Goal: Task Accomplishment & Management: Manage account settings

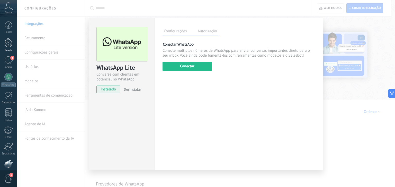
click at [10, 44] on div at bounding box center [9, 43] width 8 height 10
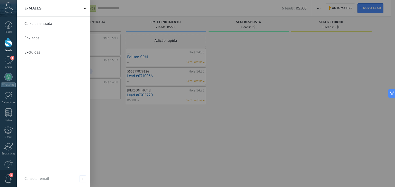
click at [66, 27] on link at bounding box center [53, 24] width 73 height 14
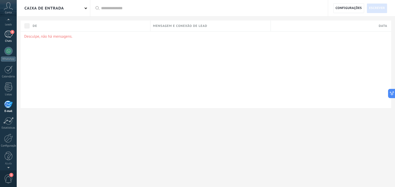
scroll to position [20, 0]
click at [7, 43] on div "4" at bounding box center [8, 40] width 8 height 7
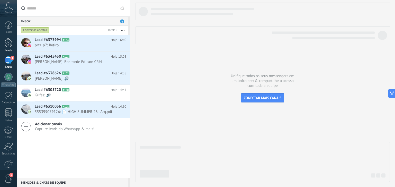
click at [11, 41] on div at bounding box center [9, 43] width 8 height 10
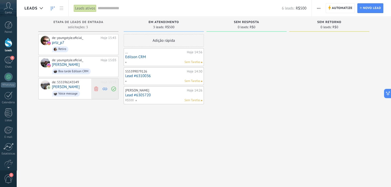
click at [96, 88] on icon at bounding box center [96, 89] width 5 height 5
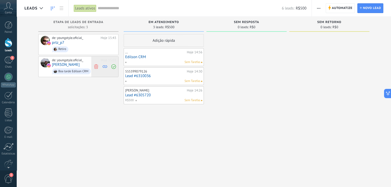
click at [95, 67] on icon at bounding box center [96, 66] width 5 height 5
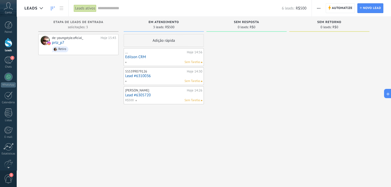
click at [147, 61] on div "Sem Tarefas" at bounding box center [162, 62] width 75 height 5
drag, startPoint x: 156, startPoint y: 59, endPoint x: 99, endPoint y: 72, distance: 58.8
click at [99, 72] on div "de: youngstyle.oficial_ Hoje 15:43 prtz_p7 Retiro" at bounding box center [78, 94] width 80 height 120
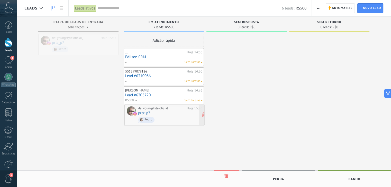
drag, startPoint x: 90, startPoint y: 52, endPoint x: 176, endPoint y: 123, distance: 111.3
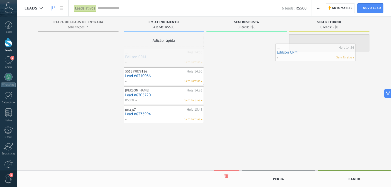
drag, startPoint x: 185, startPoint y: 62, endPoint x: 345, endPoint y: 58, distance: 160.3
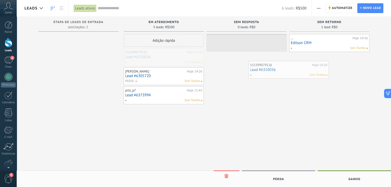
drag, startPoint x: 161, startPoint y: 62, endPoint x: 290, endPoint y: 74, distance: 130.1
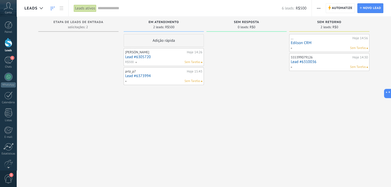
click at [166, 62] on div "Sem Tarefas" at bounding box center [167, 62] width 65 height 5
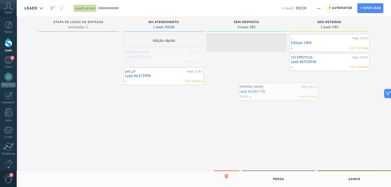
drag, startPoint x: 166, startPoint y: 62, endPoint x: 283, endPoint y: 97, distance: 121.2
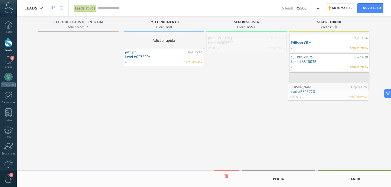
drag, startPoint x: 257, startPoint y: 49, endPoint x: 344, endPoint y: 97, distance: 99.0
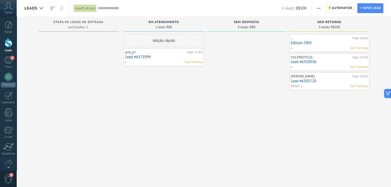
click at [338, 81] on link "Lead #6305720" at bounding box center [328, 81] width 77 height 4
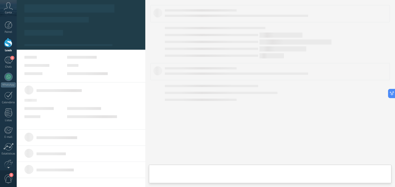
click at [328, 79] on div at bounding box center [269, 71] width 239 height 17
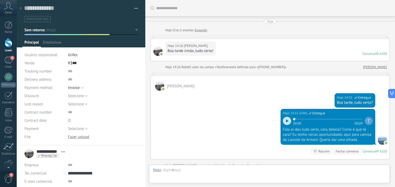
scroll to position [133, 0]
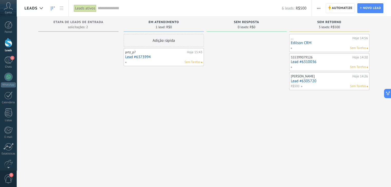
click at [166, 64] on div "Sem Tarefas" at bounding box center [162, 62] width 75 height 5
click at [162, 59] on link "Lead #6373994" at bounding box center [163, 57] width 77 height 4
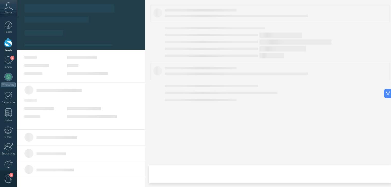
click at [162, 59] on body ".abccls-1,.abccls-2{fill-rule:evenodd}.abccls-2{fill:#fff} .abfcls-1{fill:none}…" at bounding box center [195, 93] width 391 height 187
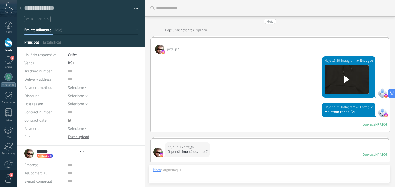
type textarea "**********"
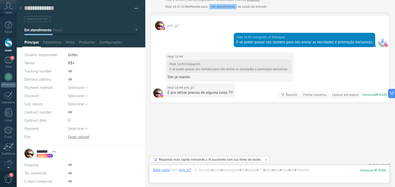
scroll to position [417, 0]
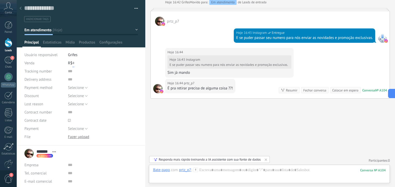
click at [72, 63] on input "text" at bounding box center [73, 63] width 2 height 8
type input "***"
click at [109, 42] on span "Configurações" at bounding box center [110, 43] width 23 height 7
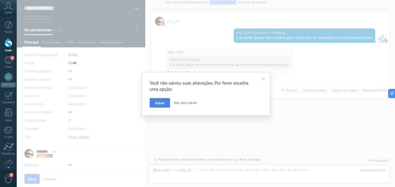
click at [162, 102] on span "Salvar" at bounding box center [160, 103] width 10 height 4
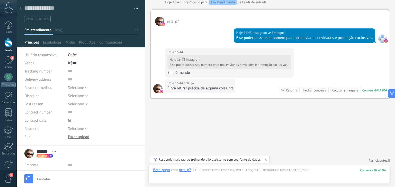
scroll to position [426, 0]
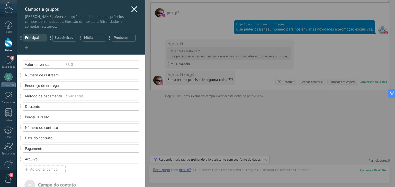
click at [133, 11] on icon at bounding box center [134, 9] width 6 height 6
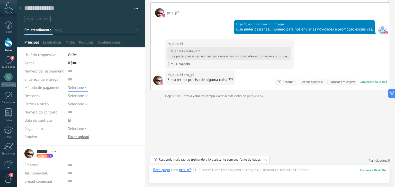
click at [82, 88] on span "Selecione" at bounding box center [76, 88] width 16 height 5
click at [76, 113] on font "Dinheiro" at bounding box center [75, 114] width 14 height 5
click at [81, 129] on font "Selecione" at bounding box center [76, 129] width 16 height 5
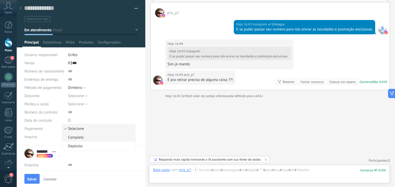
click at [78, 138] on font "Completo" at bounding box center [76, 137] width 16 height 5
click at [69, 121] on icon at bounding box center [69, 120] width 3 height 3
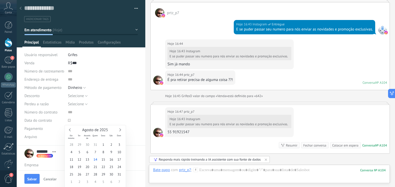
scroll to position [423, 0]
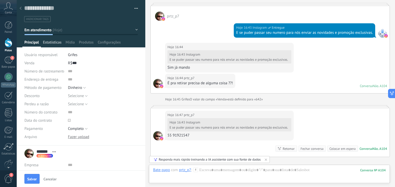
click at [57, 42] on font "Estatísticas" at bounding box center [52, 42] width 18 height 5
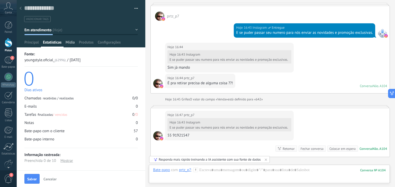
click at [70, 44] on font "Mídia" at bounding box center [69, 42] width 9 height 5
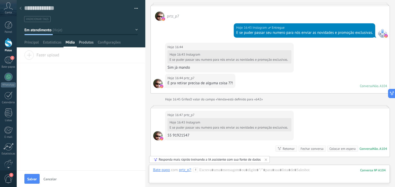
click at [87, 43] on font "Produtos" at bounding box center [86, 42] width 15 height 5
drag, startPoint x: 87, startPoint y: 43, endPoint x: 32, endPoint y: 55, distance: 56.5
click at [32, 55] on div "Salvar e criar Imprimir Gerenciar tags" at bounding box center [81, 85] width 128 height 171
click at [107, 43] on font "Configurações" at bounding box center [109, 42] width 23 height 5
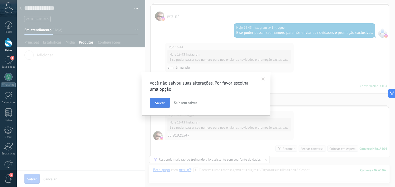
click at [160, 104] on font "Salvar" at bounding box center [160, 103] width 10 height 5
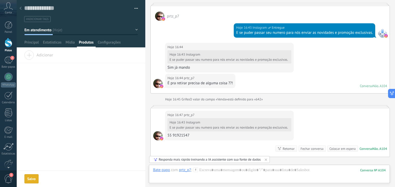
scroll to position [438, 0]
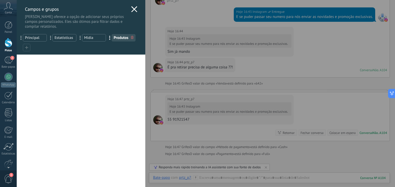
click at [132, 9] on use at bounding box center [134, 9] width 6 height 6
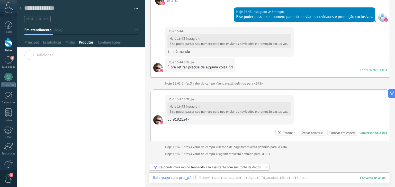
click at [21, 9] on icon at bounding box center [21, 8] width 2 height 3
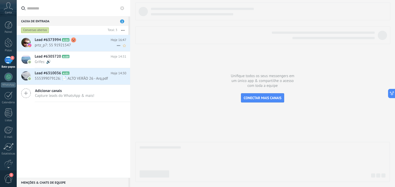
click at [77, 50] on div "Lead #6373994 A104 Hoje 16:47 prtz_p7: 55 91921547" at bounding box center [82, 43] width 95 height 16
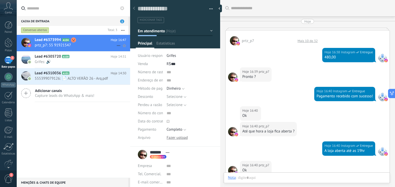
scroll to position [7, 0]
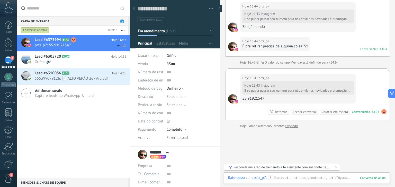
click at [82, 46] on span "prtz_p7: 55 91921547" at bounding box center [76, 45] width 82 height 5
click at [210, 30] on button "Em atendimento" at bounding box center [175, 30] width 75 height 9
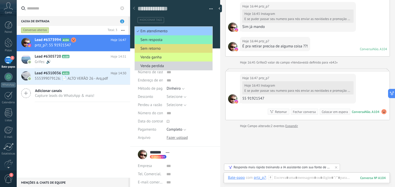
click at [190, 56] on span "Venda ganha" at bounding box center [173, 57] width 76 height 5
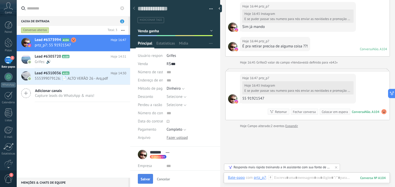
click at [146, 180] on font "Salvar" at bounding box center [145, 179] width 10 height 5
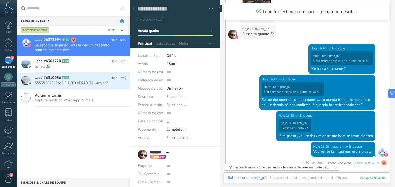
scroll to position [526, 0]
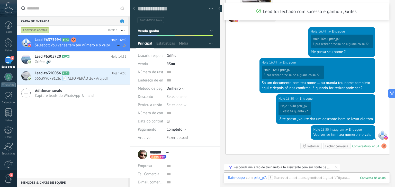
click at [71, 40] on icon at bounding box center [73, 39] width 5 height 5
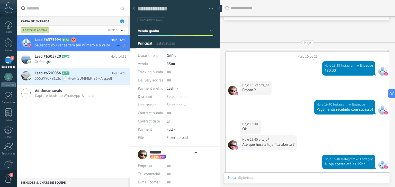
type textarea "**********"
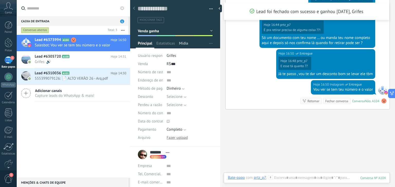
click at [184, 44] on font "Mídia" at bounding box center [183, 43] width 9 height 5
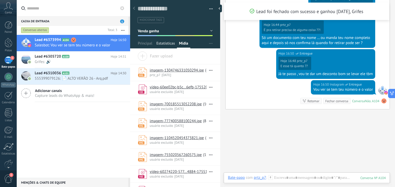
click at [172, 44] on font "Estatísticas" at bounding box center [165, 43] width 18 height 5
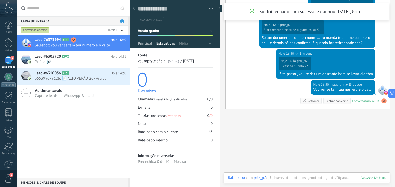
click at [149, 42] on font "Principal" at bounding box center [145, 43] width 14 height 5
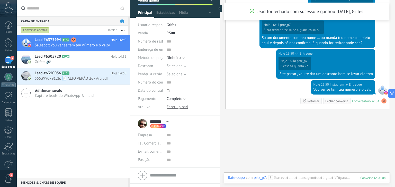
scroll to position [41, 0]
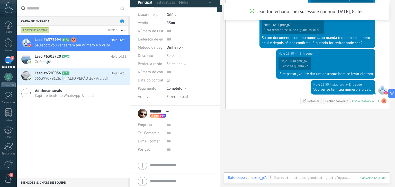
click at [167, 134] on input "text" at bounding box center [189, 133] width 46 height 8
type input "**********"
click at [147, 181] on font "Salvar" at bounding box center [145, 179] width 10 height 5
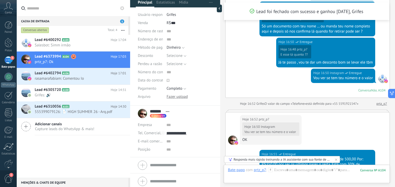
scroll to position [804, 0]
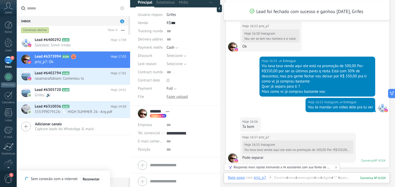
click at [265, 93] on div "Hoje 16:55 Instagram Entregue Viu tava tava vendo aqui ele está na promoção de …" at bounding box center [317, 77] width 116 height 40
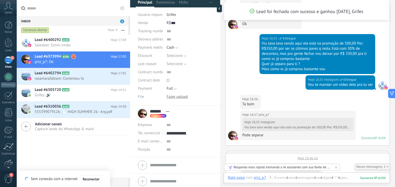
click at [10, 163] on div at bounding box center [8, 164] width 9 height 9
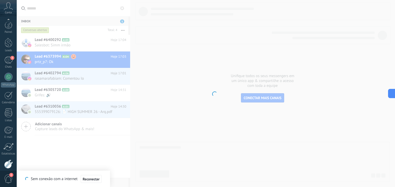
scroll to position [26, 0]
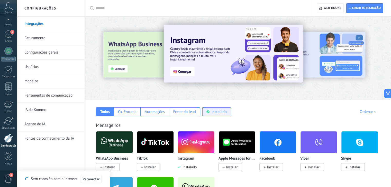
click at [213, 114] on div "Instalado" at bounding box center [218, 112] width 15 height 5
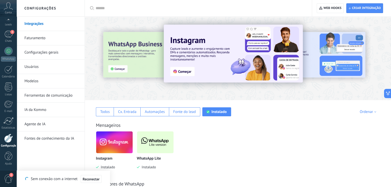
click at [146, 167] on span "Instalado" at bounding box center [147, 167] width 16 height 5
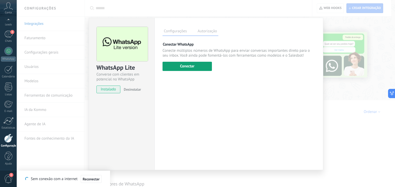
click at [189, 68] on button "Conectar" at bounding box center [186, 66] width 49 height 9
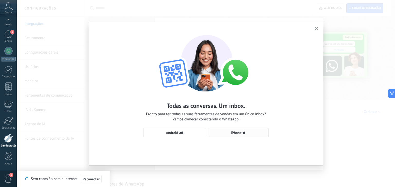
click at [235, 135] on span "iPhone" at bounding box center [236, 133] width 11 height 4
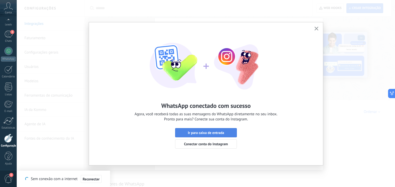
click at [216, 131] on span "Ir para caixa de entrada" at bounding box center [205, 133] width 36 height 4
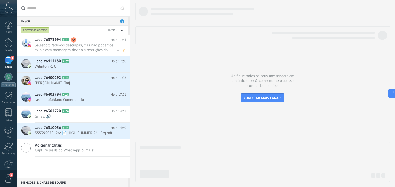
click at [78, 45] on span "Salesbot: Pedimos desculpas, mas não podemos exibir esta mensagem devido a rest…" at bounding box center [76, 48] width 82 height 10
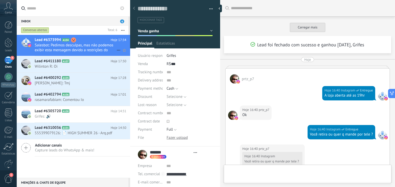
type textarea "**********"
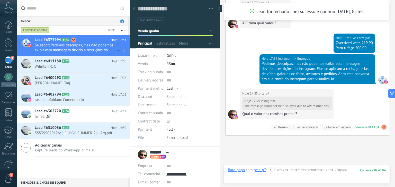
scroll to position [863, 0]
